Goal: Information Seeking & Learning: Learn about a topic

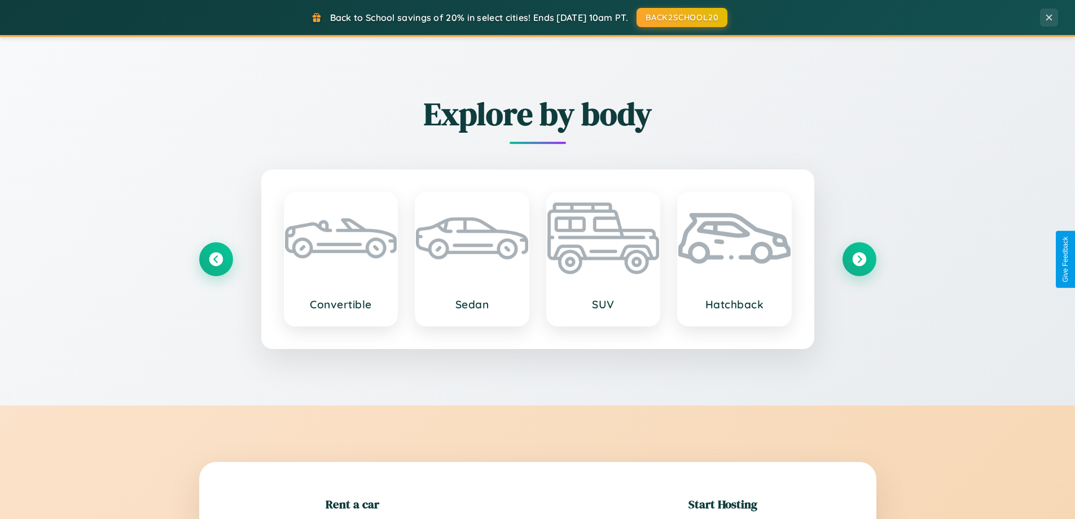
scroll to position [244, 0]
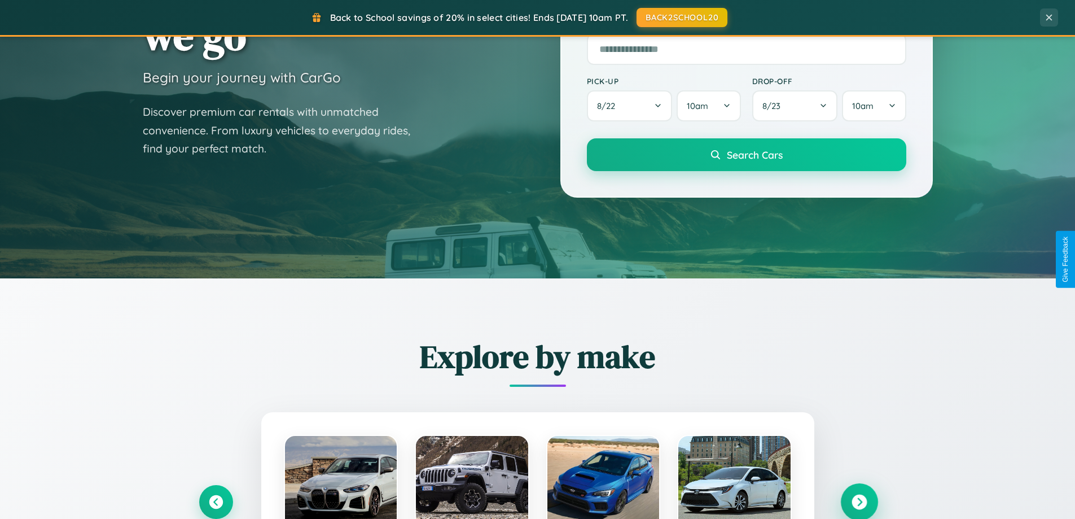
click at [859, 502] on icon at bounding box center [859, 501] width 15 height 15
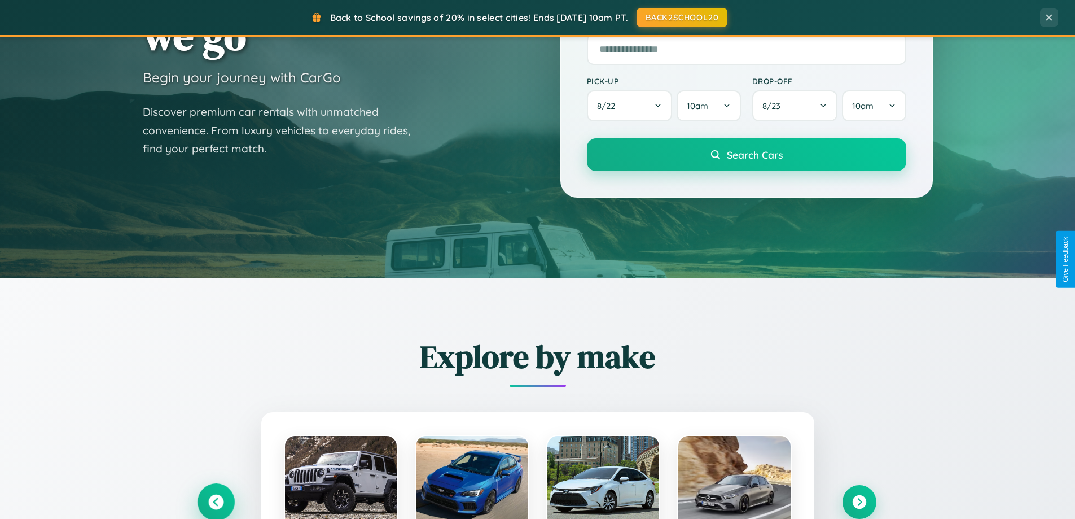
click at [216, 502] on icon at bounding box center [215, 501] width 15 height 15
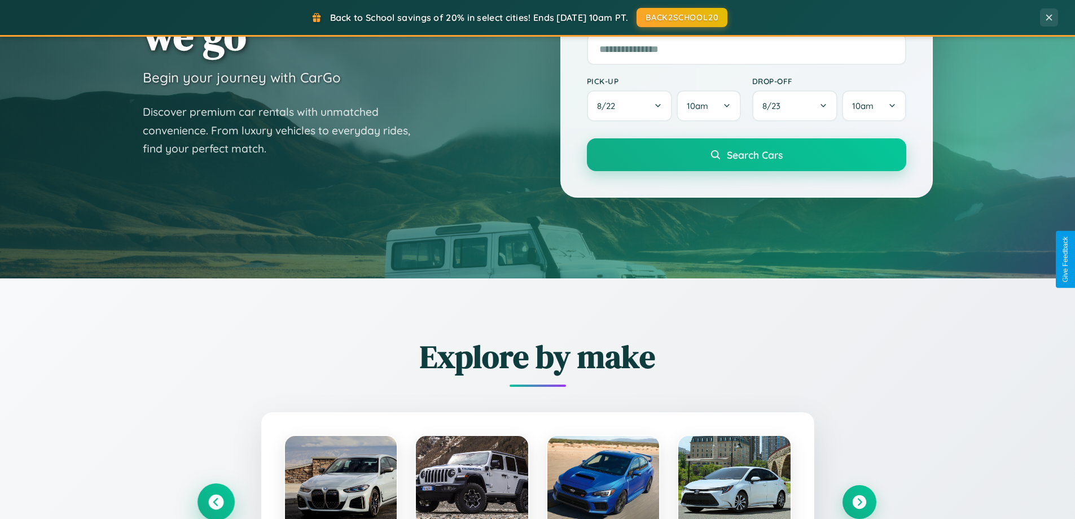
click at [216, 501] on icon at bounding box center [216, 502] width 19 height 19
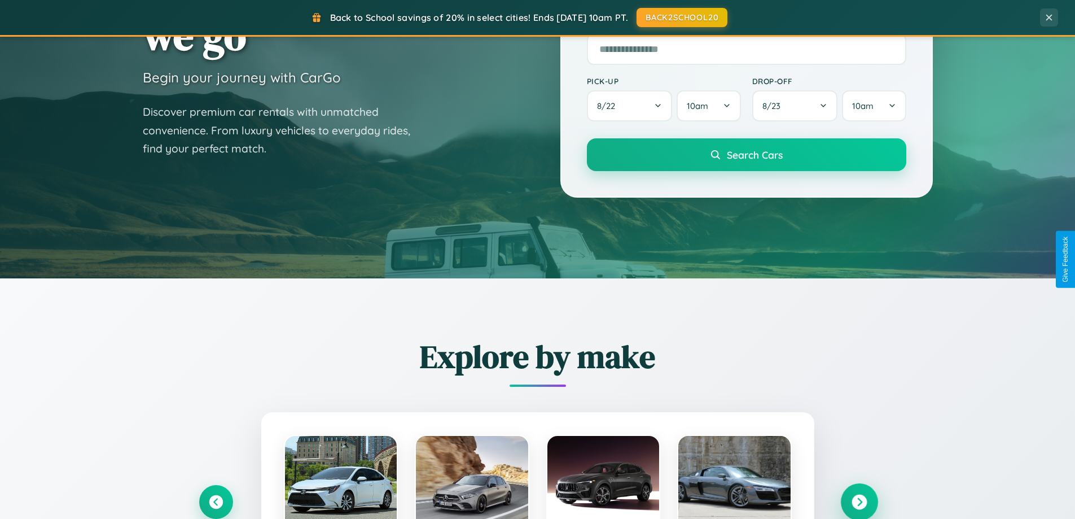
click at [859, 501] on icon at bounding box center [859, 501] width 15 height 15
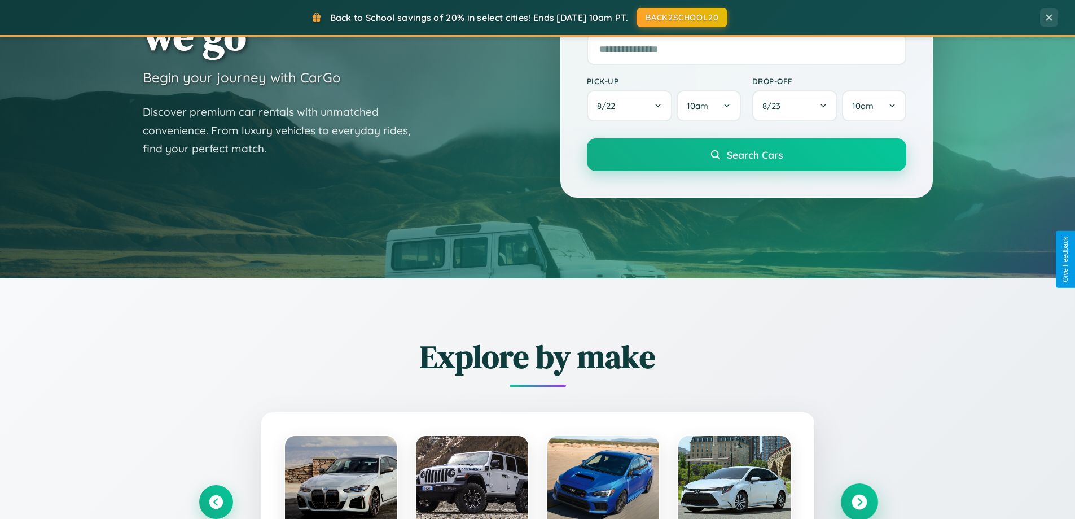
click at [859, 501] on icon at bounding box center [859, 501] width 15 height 15
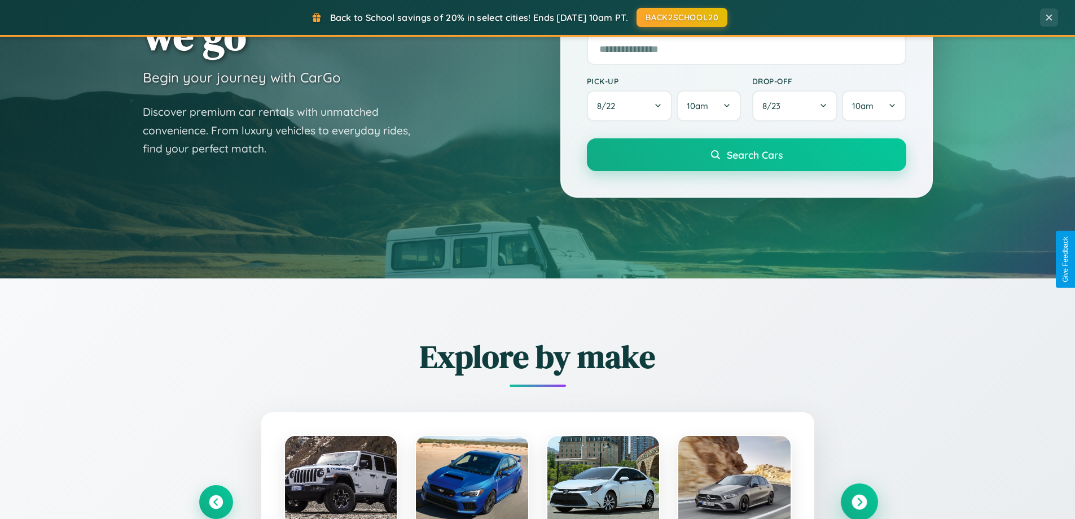
scroll to position [2172, 0]
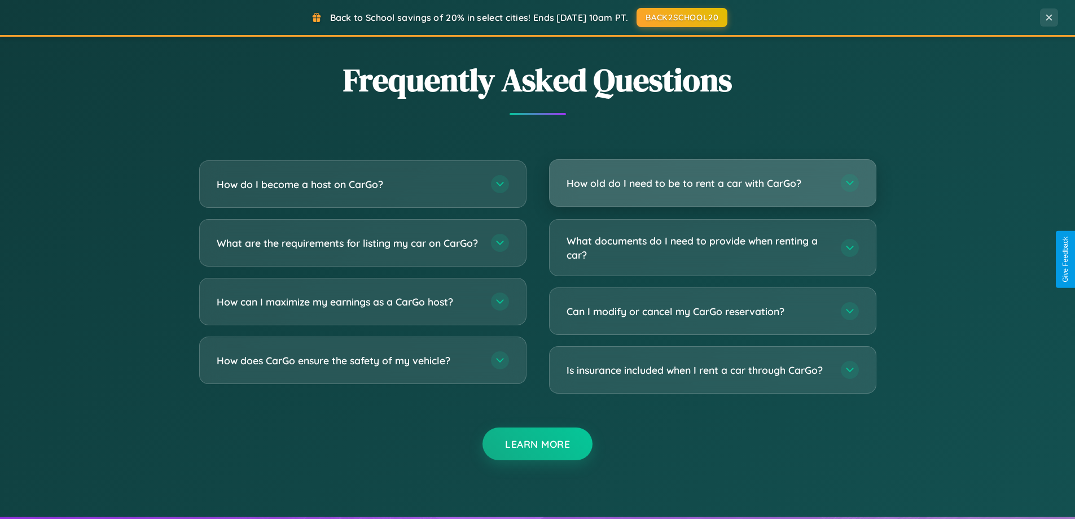
click at [712, 183] on h3 "How old do I need to be to rent a car with CarGo?" at bounding box center [698, 183] width 263 height 14
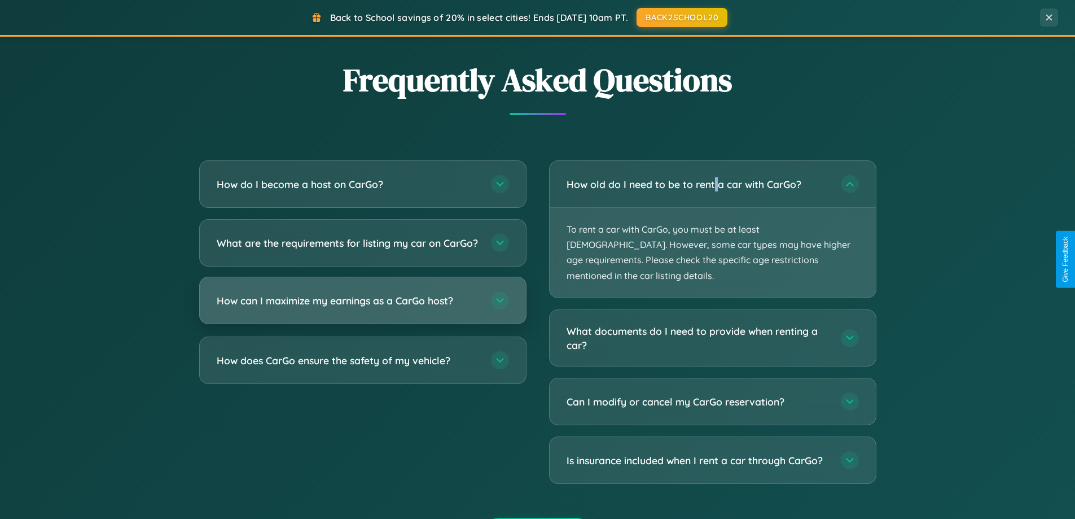
click at [362, 308] on h3 "How can I maximize my earnings as a CarGo host?" at bounding box center [348, 300] width 263 height 14
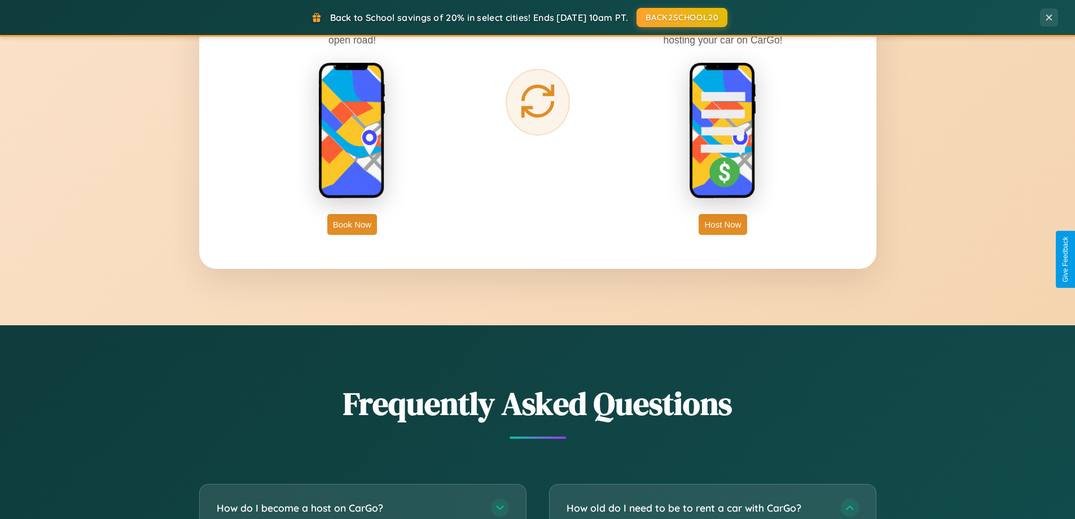
scroll to position [777, 0]
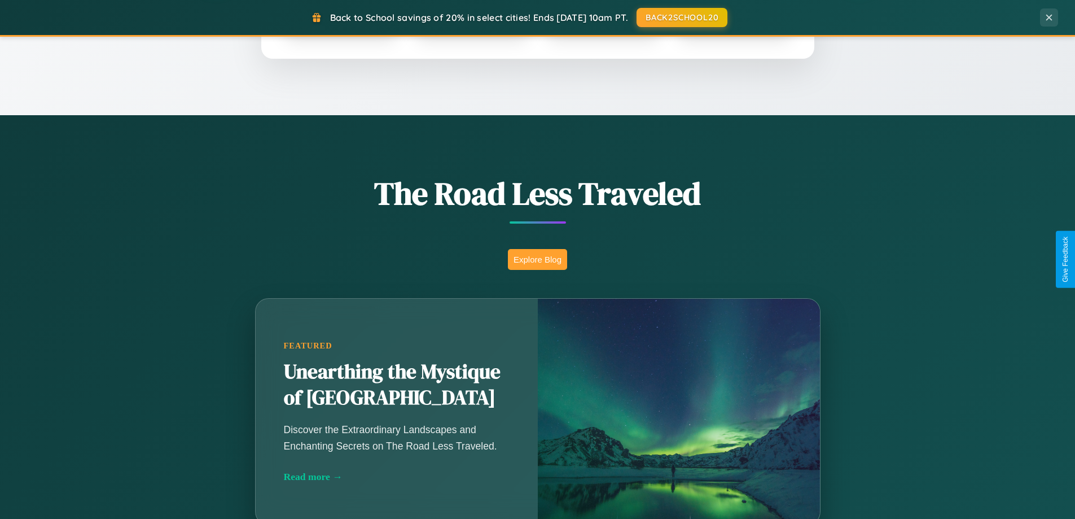
click at [537, 259] on button "Explore Blog" at bounding box center [537, 259] width 59 height 21
